Goal: Task Accomplishment & Management: Use online tool/utility

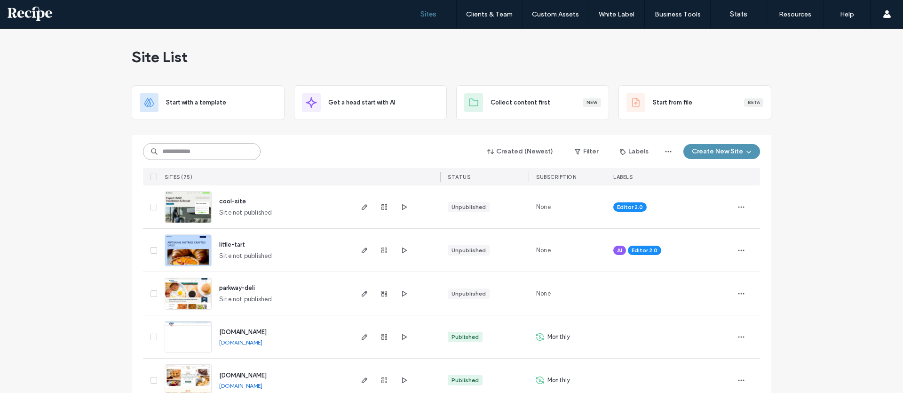
click at [170, 152] on input at bounding box center [202, 151] width 118 height 17
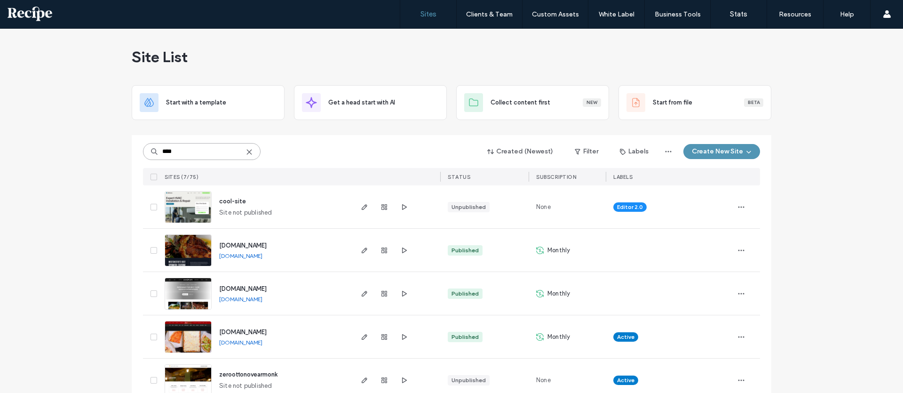
type input "****"
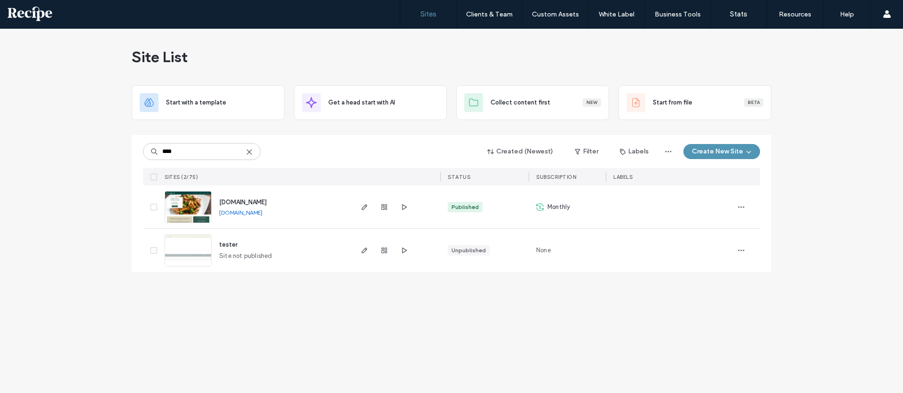
click at [195, 258] on img at bounding box center [188, 267] width 46 height 64
click at [189, 299] on div "Site List Start with a template Get a head start with AI Collect content first …" at bounding box center [451, 211] width 903 height 364
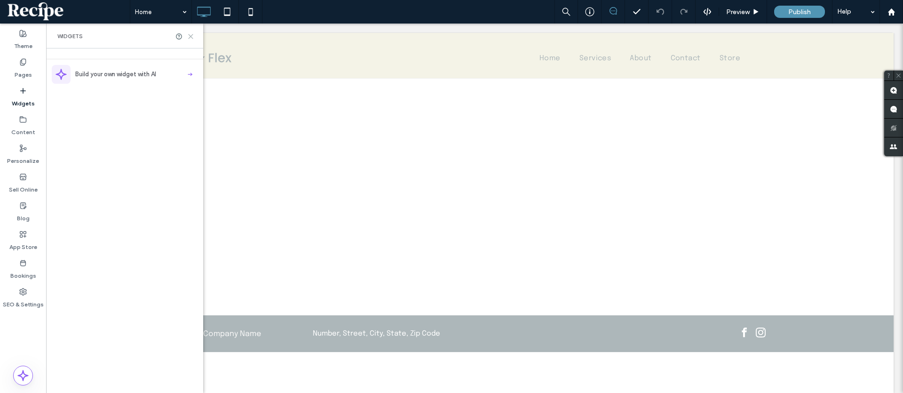
click at [191, 38] on icon at bounding box center [190, 36] width 7 height 7
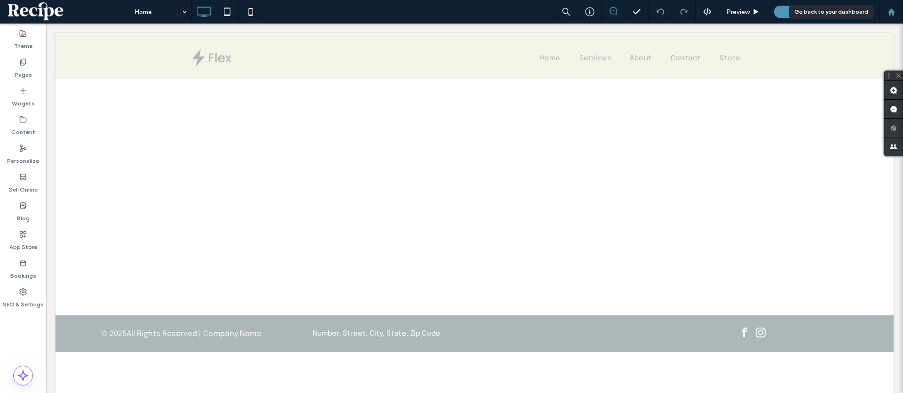
click at [900, 12] on div at bounding box center [891, 12] width 23 height 8
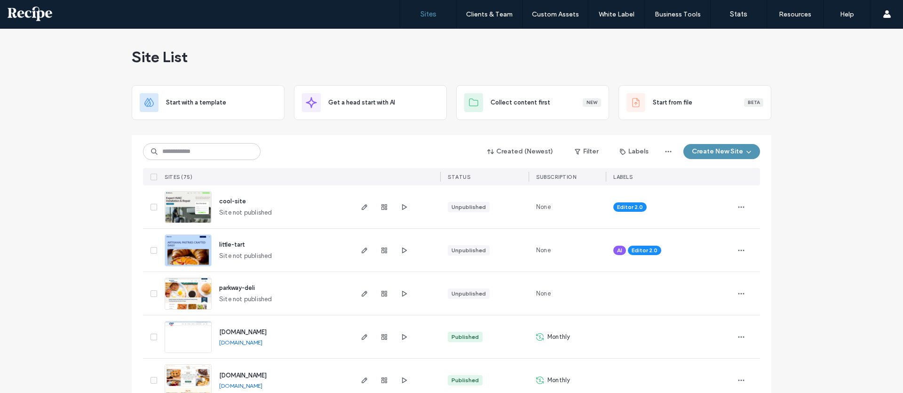
click at [477, 48] on div "Site List" at bounding box center [452, 57] width 640 height 56
click at [476, 50] on div "Site List" at bounding box center [452, 57] width 640 height 56
click at [473, 52] on div "Site List" at bounding box center [452, 57] width 640 height 56
click at [471, 54] on div "Site List" at bounding box center [452, 57] width 640 height 56
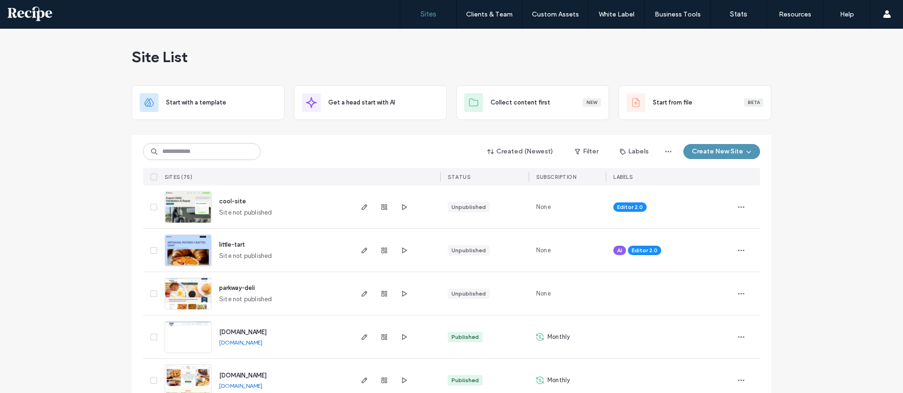
click at [468, 54] on div "Site List" at bounding box center [452, 57] width 640 height 56
click at [205, 147] on input at bounding box center [202, 151] width 118 height 17
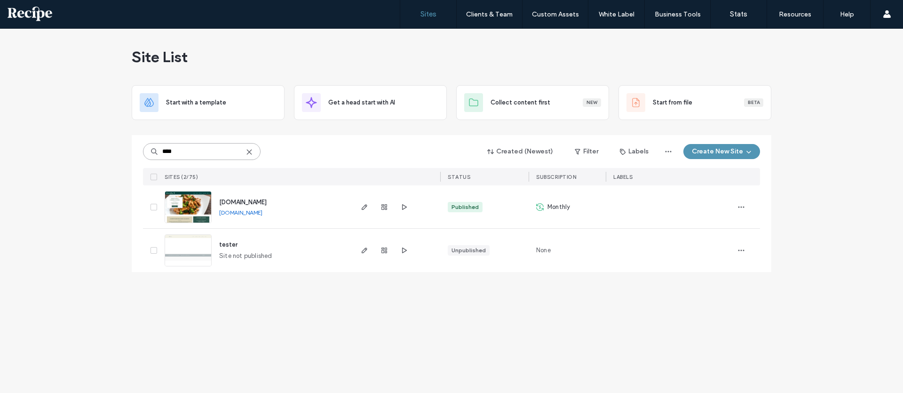
type input "****"
click at [191, 252] on img at bounding box center [188, 267] width 46 height 64
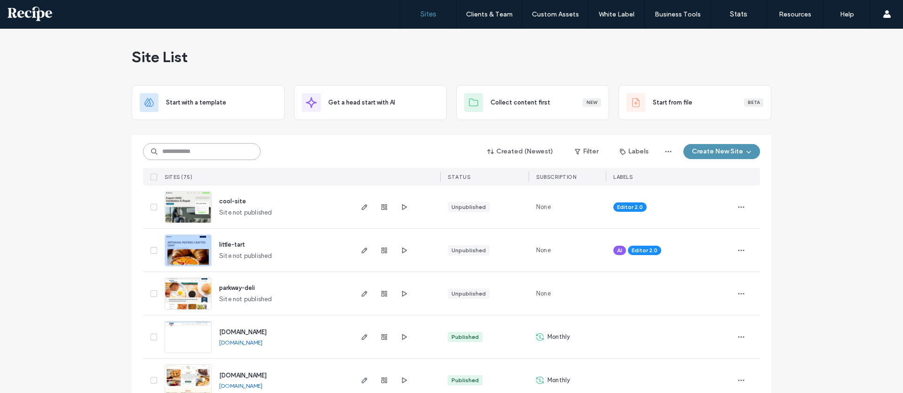
click at [200, 154] on input at bounding box center [202, 151] width 118 height 17
drag, startPoint x: 455, startPoint y: 57, endPoint x: 425, endPoint y: 60, distance: 30.8
click at [425, 60] on div "Site List" at bounding box center [452, 57] width 640 height 56
click at [424, 58] on div "Site List" at bounding box center [452, 57] width 640 height 56
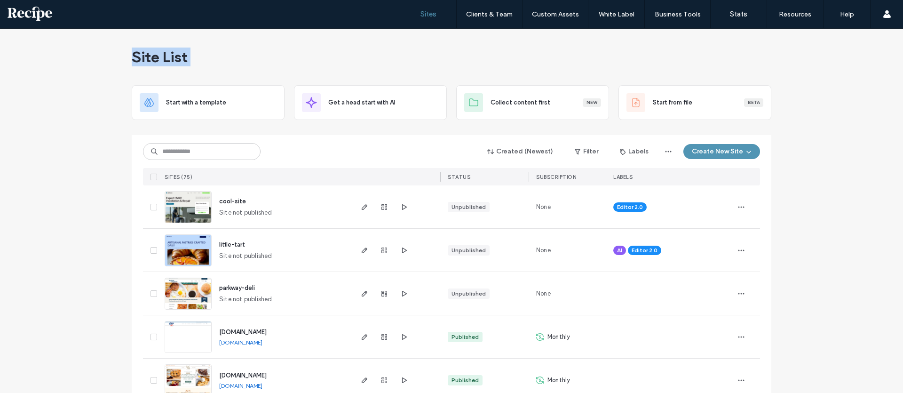
click at [424, 58] on div "Site List" at bounding box center [452, 57] width 640 height 56
drag, startPoint x: 333, startPoint y: 65, endPoint x: 326, endPoint y: 62, distance: 6.9
click at [330, 62] on div "Site List" at bounding box center [452, 57] width 640 height 56
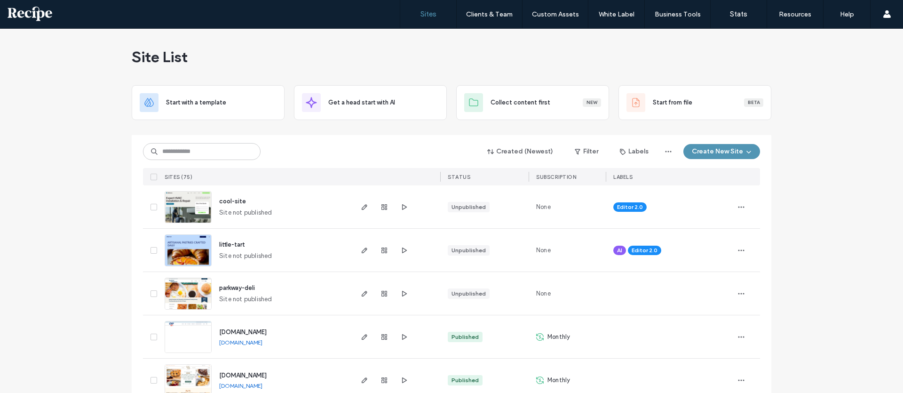
click at [285, 50] on div "Site List" at bounding box center [452, 57] width 640 height 56
click at [251, 58] on div "Site List" at bounding box center [452, 57] width 640 height 56
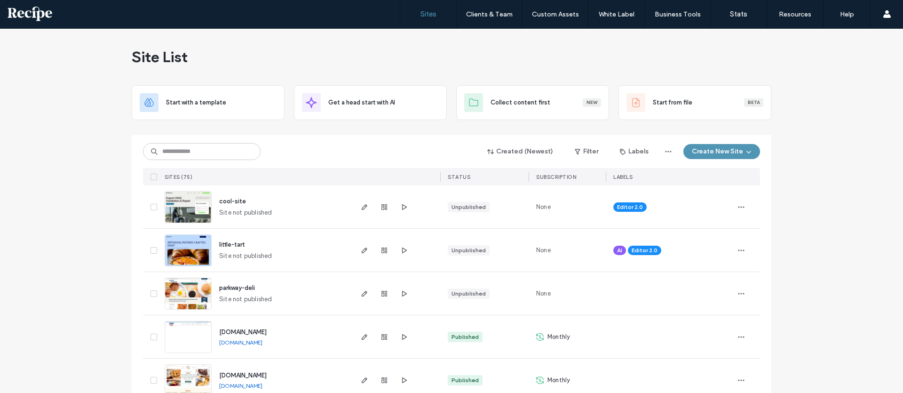
click at [223, 156] on input at bounding box center [202, 151] width 118 height 17
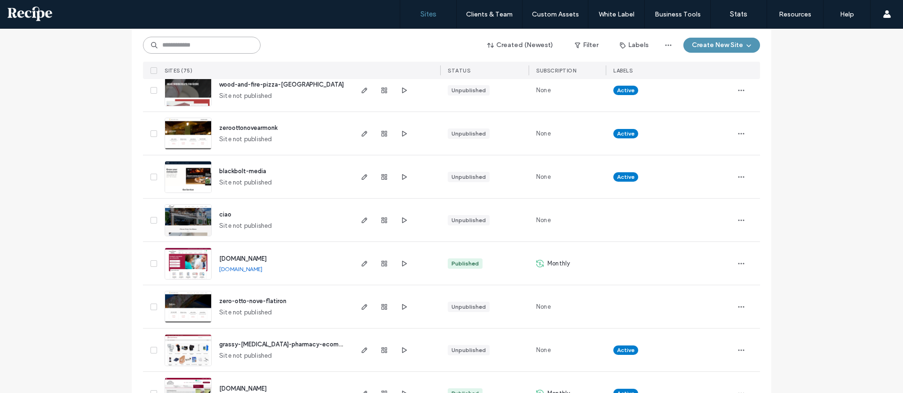
scroll to position [3050, 0]
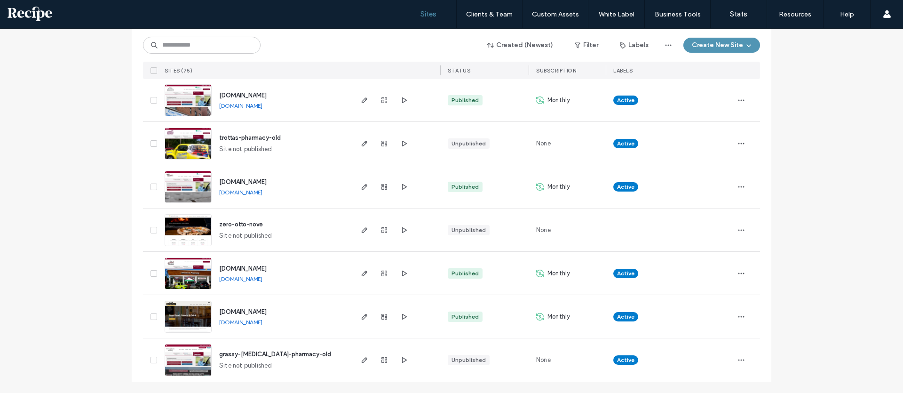
click at [193, 360] on img at bounding box center [188, 376] width 46 height 64
